Goal: Task Accomplishment & Management: Use online tool/utility

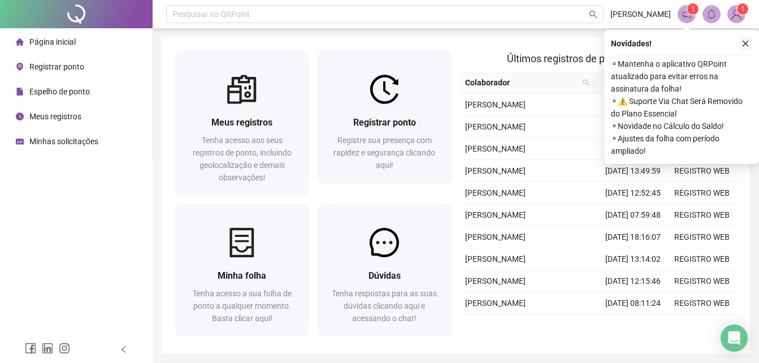
click at [740, 40] on button "button" at bounding box center [745, 44] width 14 height 14
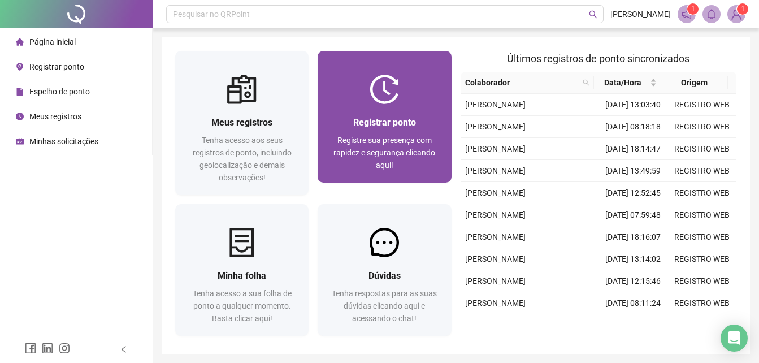
click at [361, 126] on span "Registrar ponto" at bounding box center [384, 122] width 63 height 11
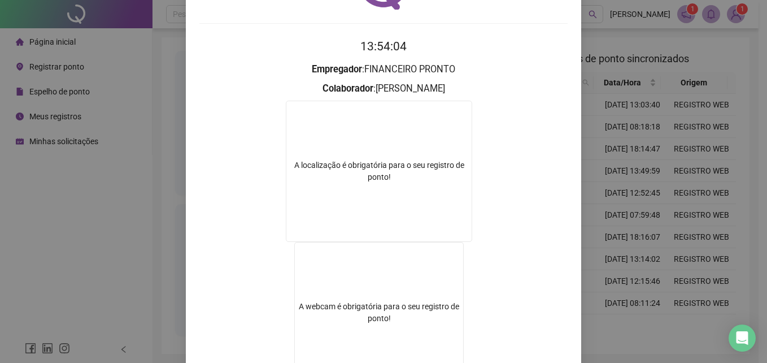
scroll to position [113, 0]
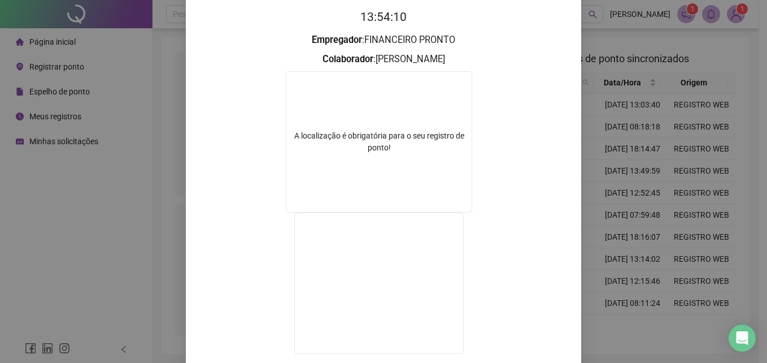
click at [604, 149] on div "Registro de ponto web 13:54:10 Empregador : FINANCEIRO PRONTO Colaborador : GIS…" at bounding box center [383, 181] width 767 height 363
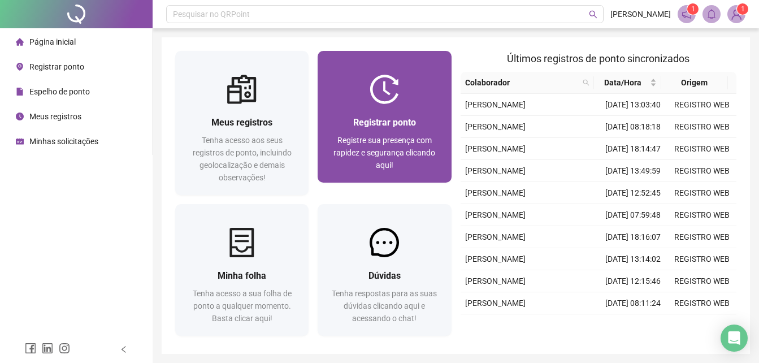
click at [420, 115] on div "Registrar ponto Registre sua presença com rapidez e segurança clicando aqui!" at bounding box center [383, 143] width 133 height 79
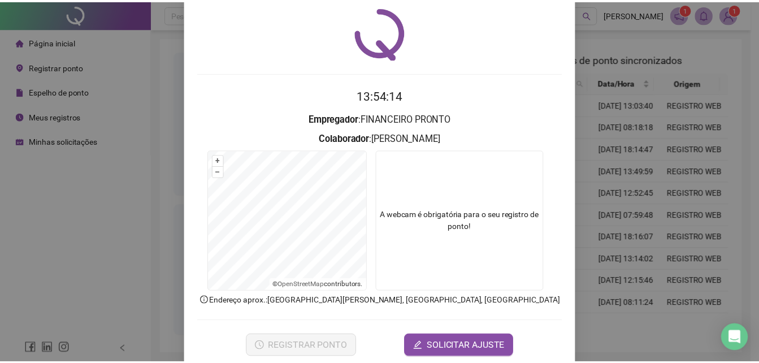
scroll to position [54, 0]
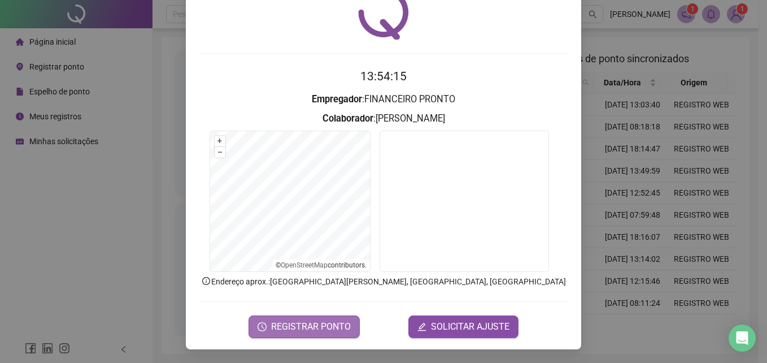
click at [346, 323] on button "REGISTRAR PONTO" at bounding box center [304, 326] width 111 height 23
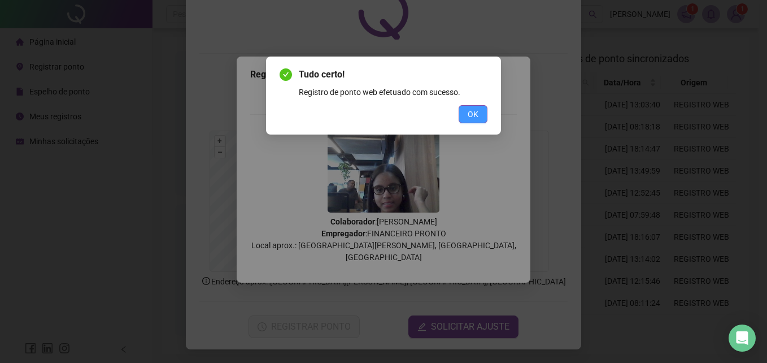
click at [473, 117] on span "OK" at bounding box center [473, 114] width 11 height 12
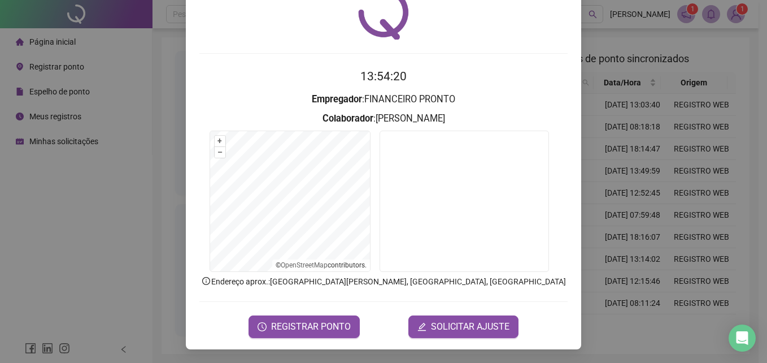
click at [695, 149] on div "Registro de ponto web 13:54:20 Empregador : FINANCEIRO PRONTO Colaborador : GIS…" at bounding box center [383, 181] width 767 height 363
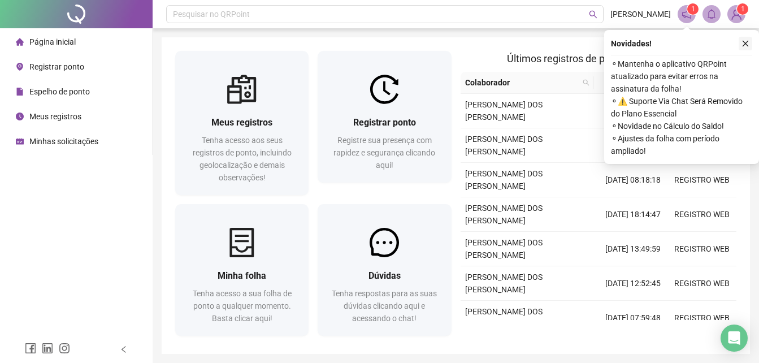
click at [741, 42] on icon "close" at bounding box center [745, 44] width 8 height 8
